Goal: Task Accomplishment & Management: Use online tool/utility

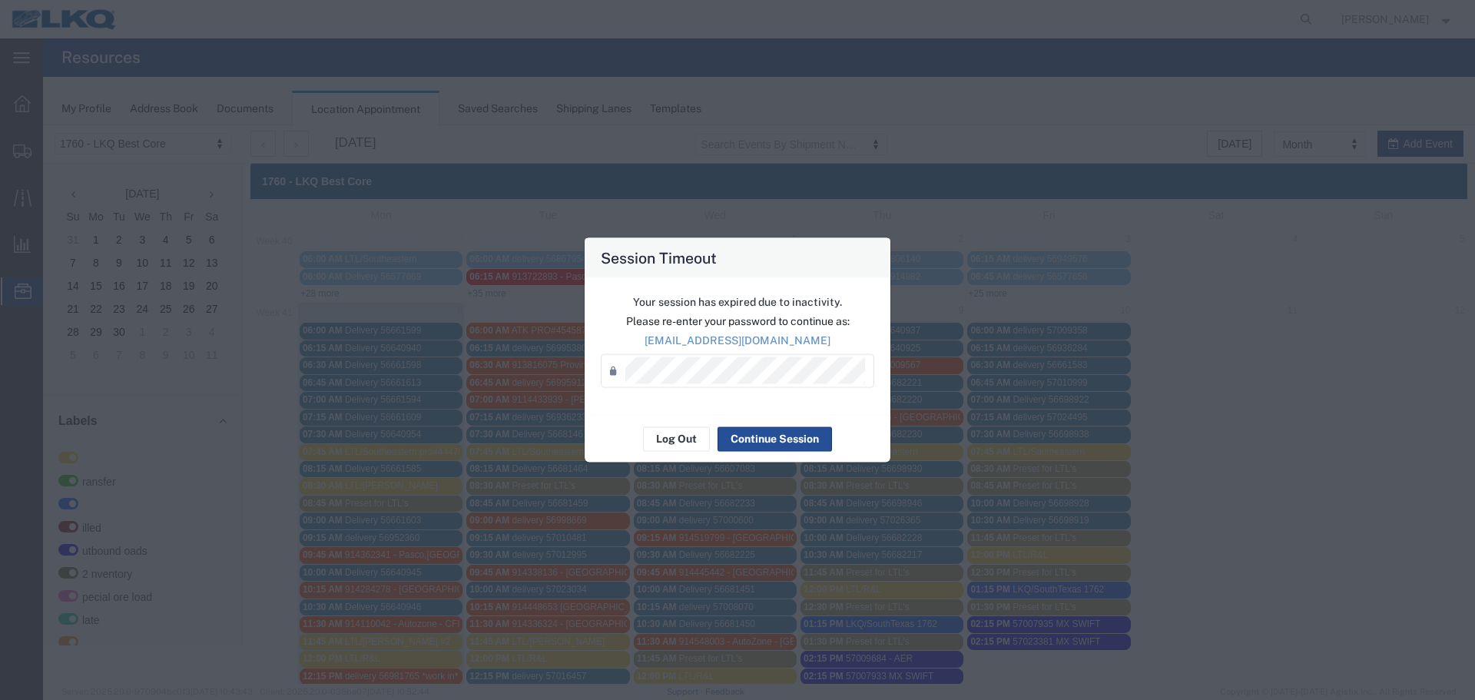
scroll to position [154, 0]
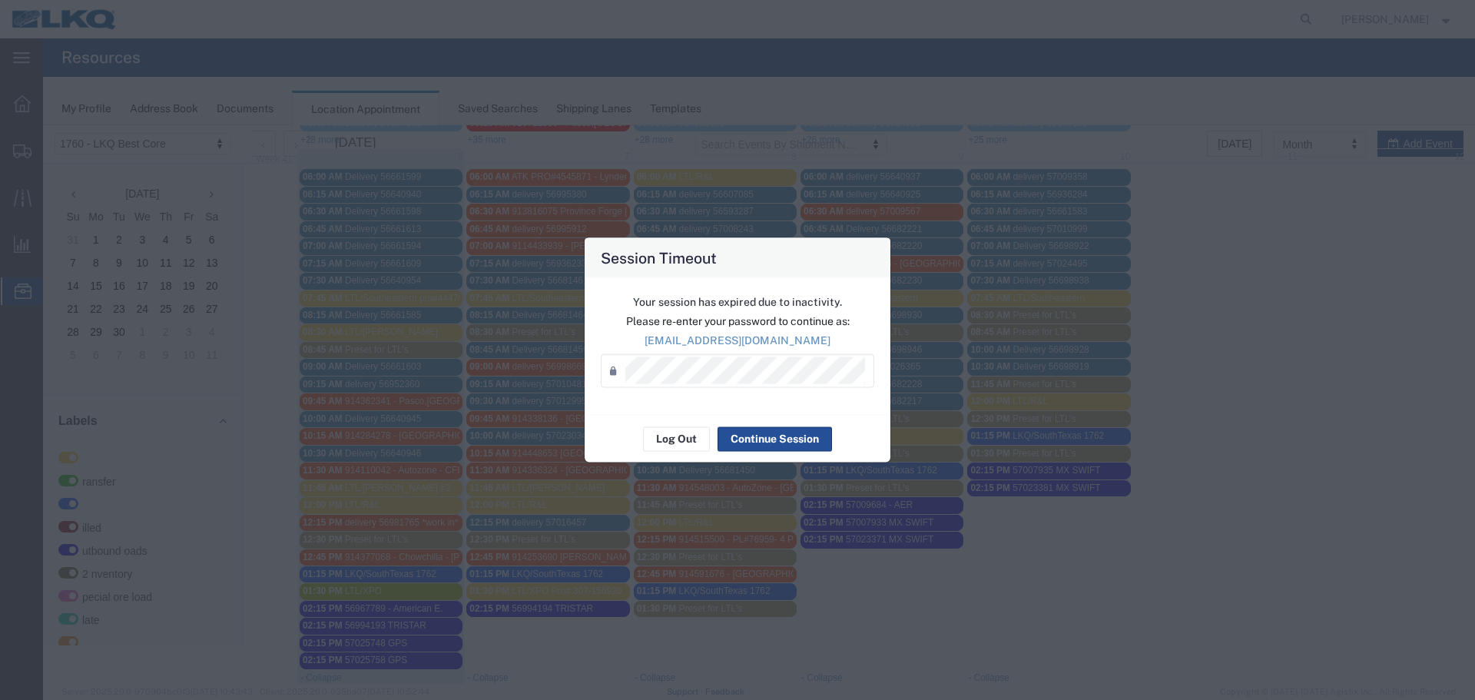
drag, startPoint x: 1474, startPoint y: 677, endPoint x: 1438, endPoint y: 426, distance: 253.7
click at [1474, 661] on div "Session Timeout Your session has expired due to inactivity. Please re-enter you…" at bounding box center [737, 350] width 1475 height 700
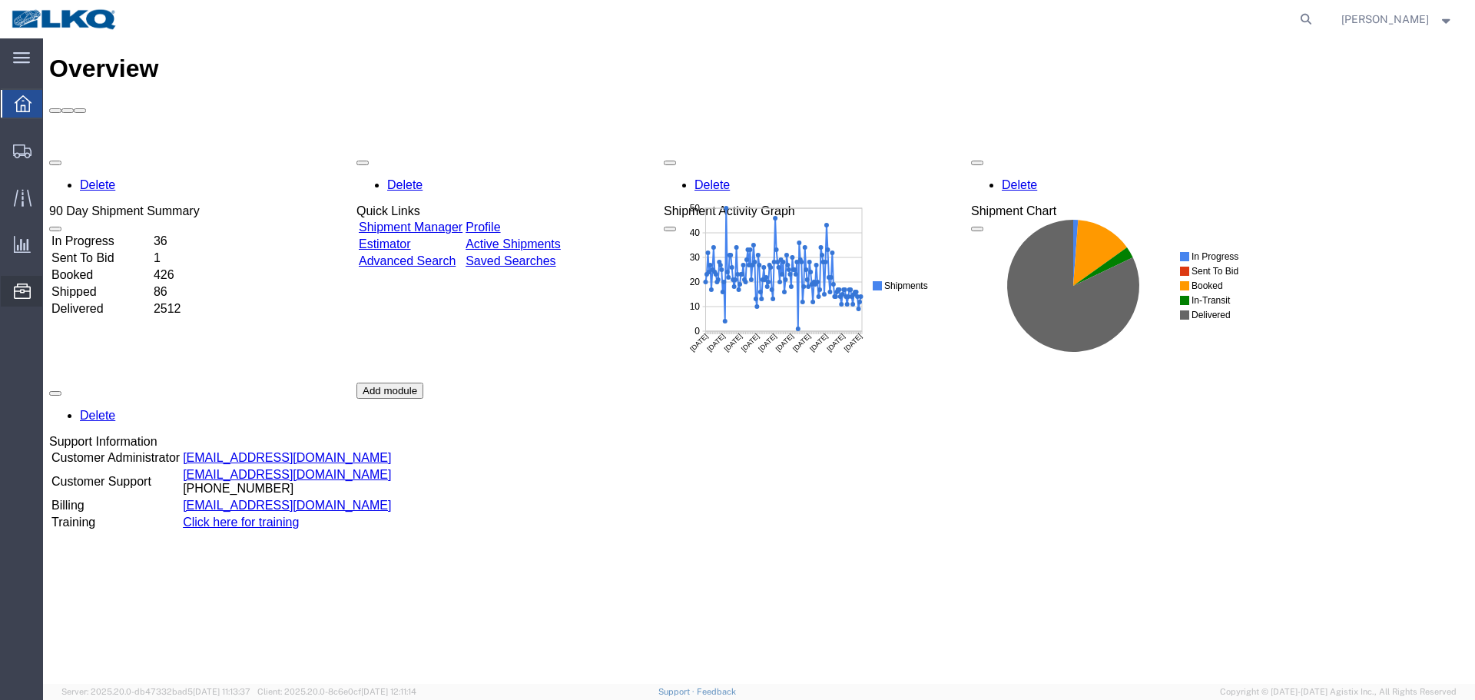
click at [0, 0] on span "Location Appointment" at bounding box center [0, 0] width 0 height 0
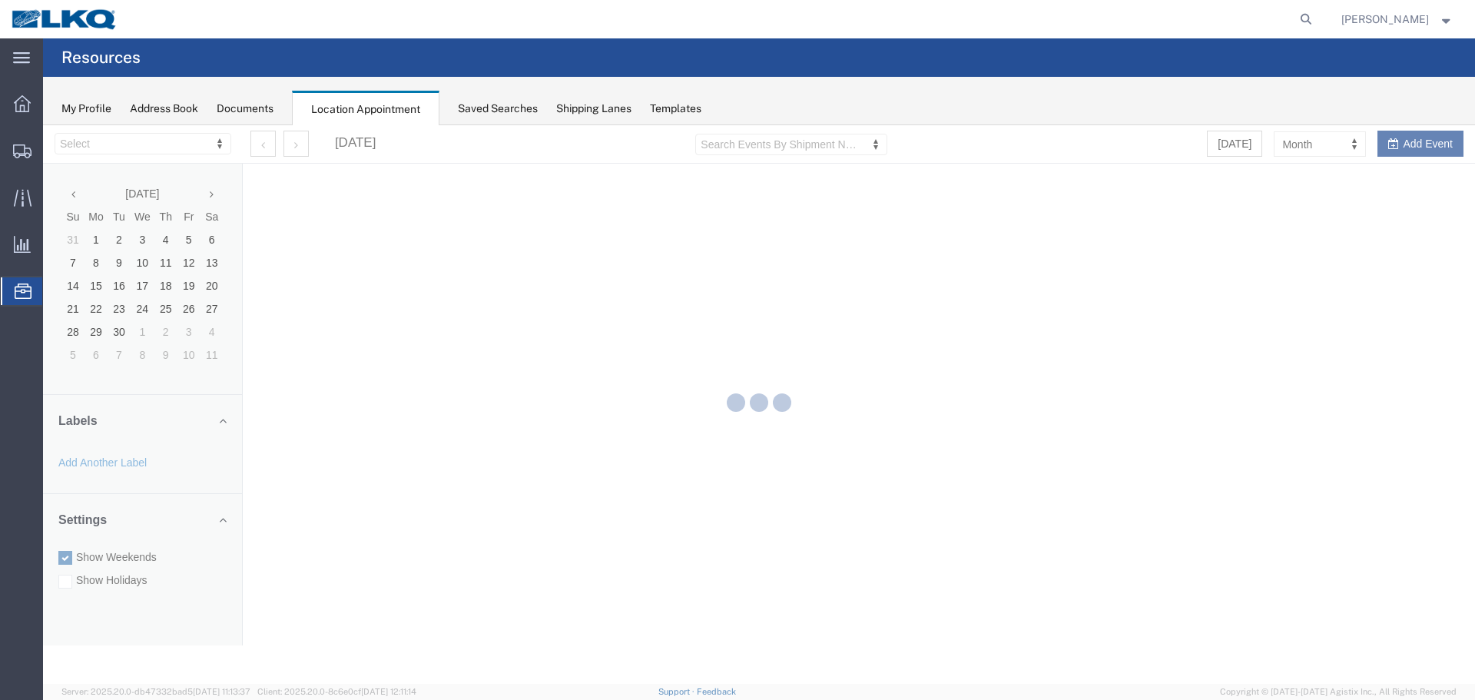
select select "27634"
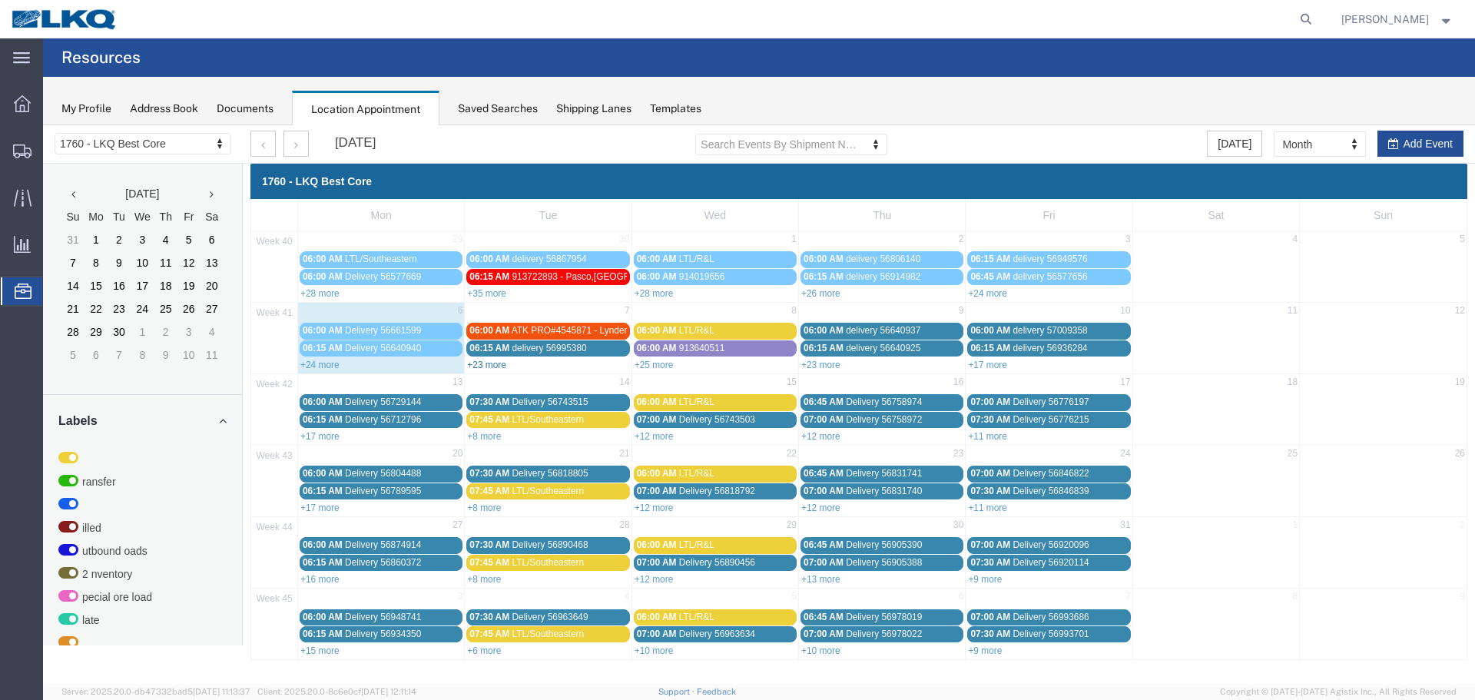
click at [489, 366] on link "+23 more" at bounding box center [486, 364] width 39 height 11
